Goal: Information Seeking & Learning: Check status

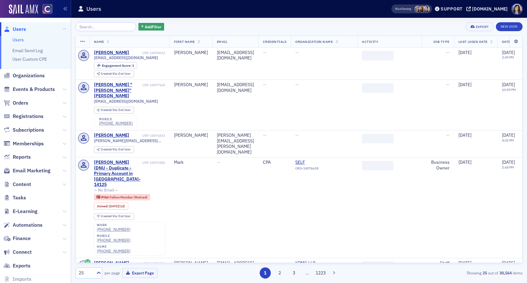
drag, startPoint x: 29, startPoint y: 90, endPoint x: 41, endPoint y: 81, distance: 14.9
click at [29, 90] on span "Events & Products" at bounding box center [34, 89] width 42 height 7
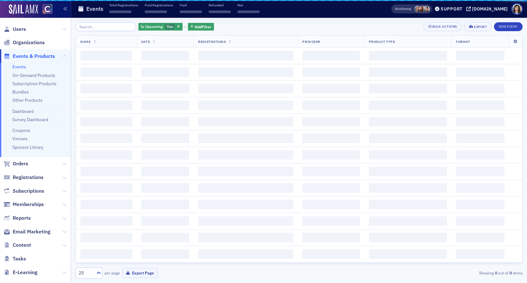
click at [102, 26] on input "search" at bounding box center [106, 26] width 61 height 9
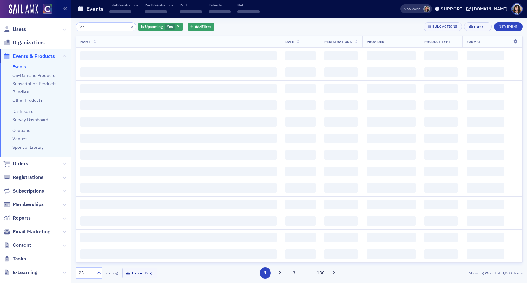
type input "iaa"
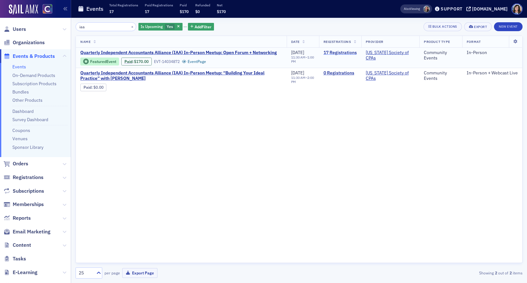
click at [333, 52] on link "17 Registrations" at bounding box center [339, 53] width 33 height 6
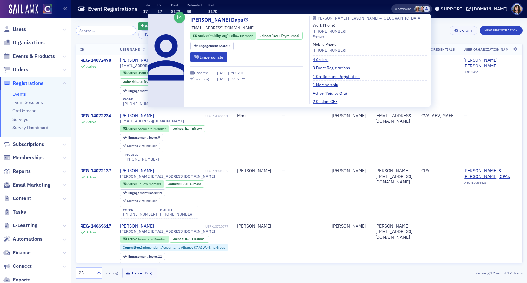
click at [215, 19] on link "[PERSON_NAME] Dapa" at bounding box center [218, 20] width 57 height 8
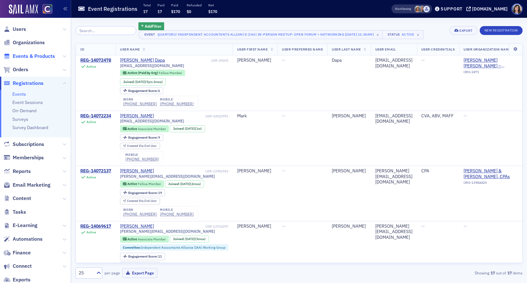
click at [34, 57] on span "Events & Products" at bounding box center [34, 56] width 42 height 7
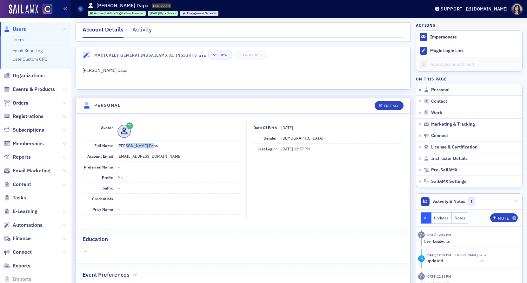
drag, startPoint x: 123, startPoint y: 145, endPoint x: 156, endPoint y: 144, distance: 32.7
click at [156, 144] on dd "[PERSON_NAME] Dapa" at bounding box center [178, 145] width 122 height 10
copy dd "[PERSON_NAME] Dapa"
